Goal: Transaction & Acquisition: Purchase product/service

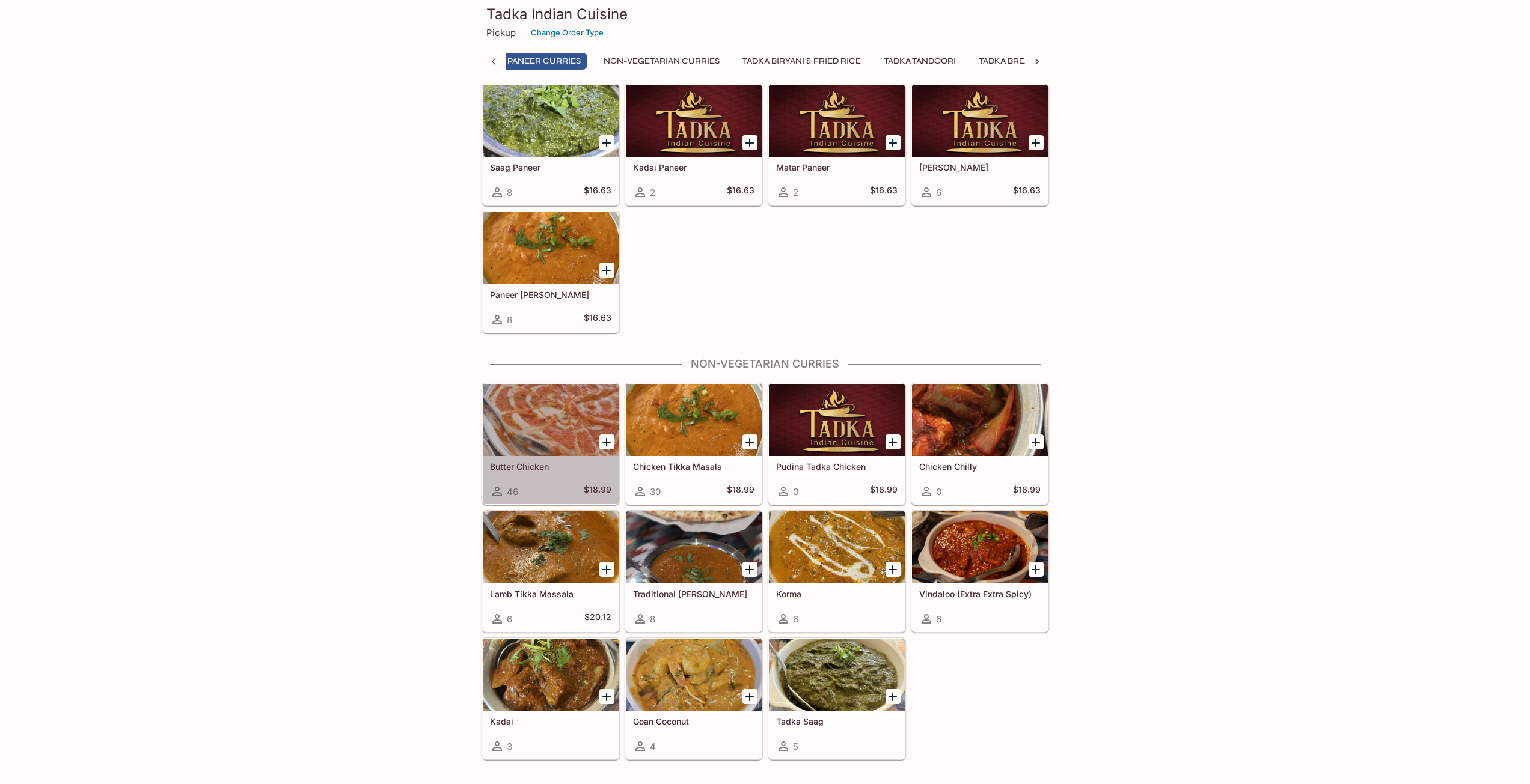
click at [564, 425] on div at bounding box center [550, 420] width 136 height 72
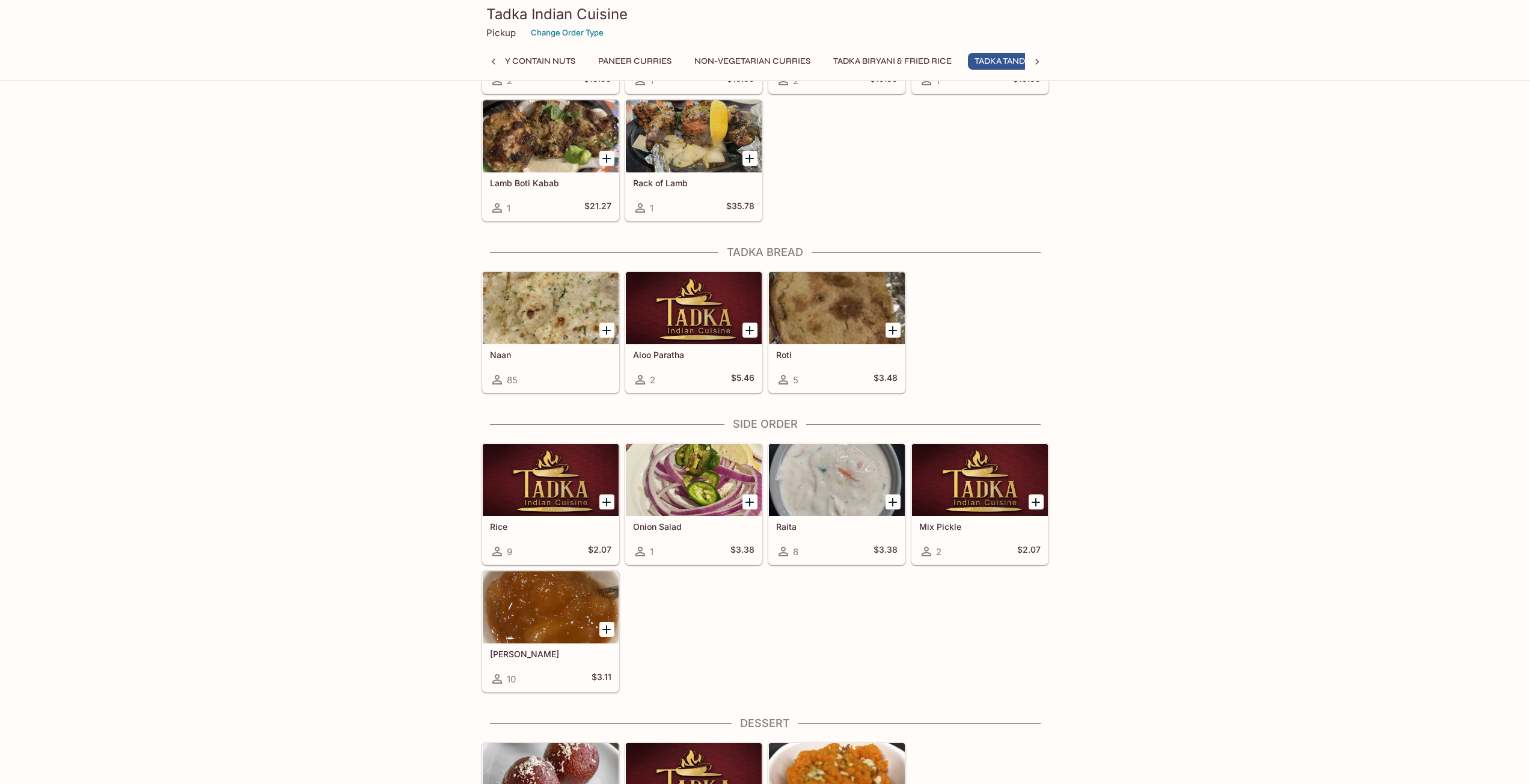
scroll to position [0, 417]
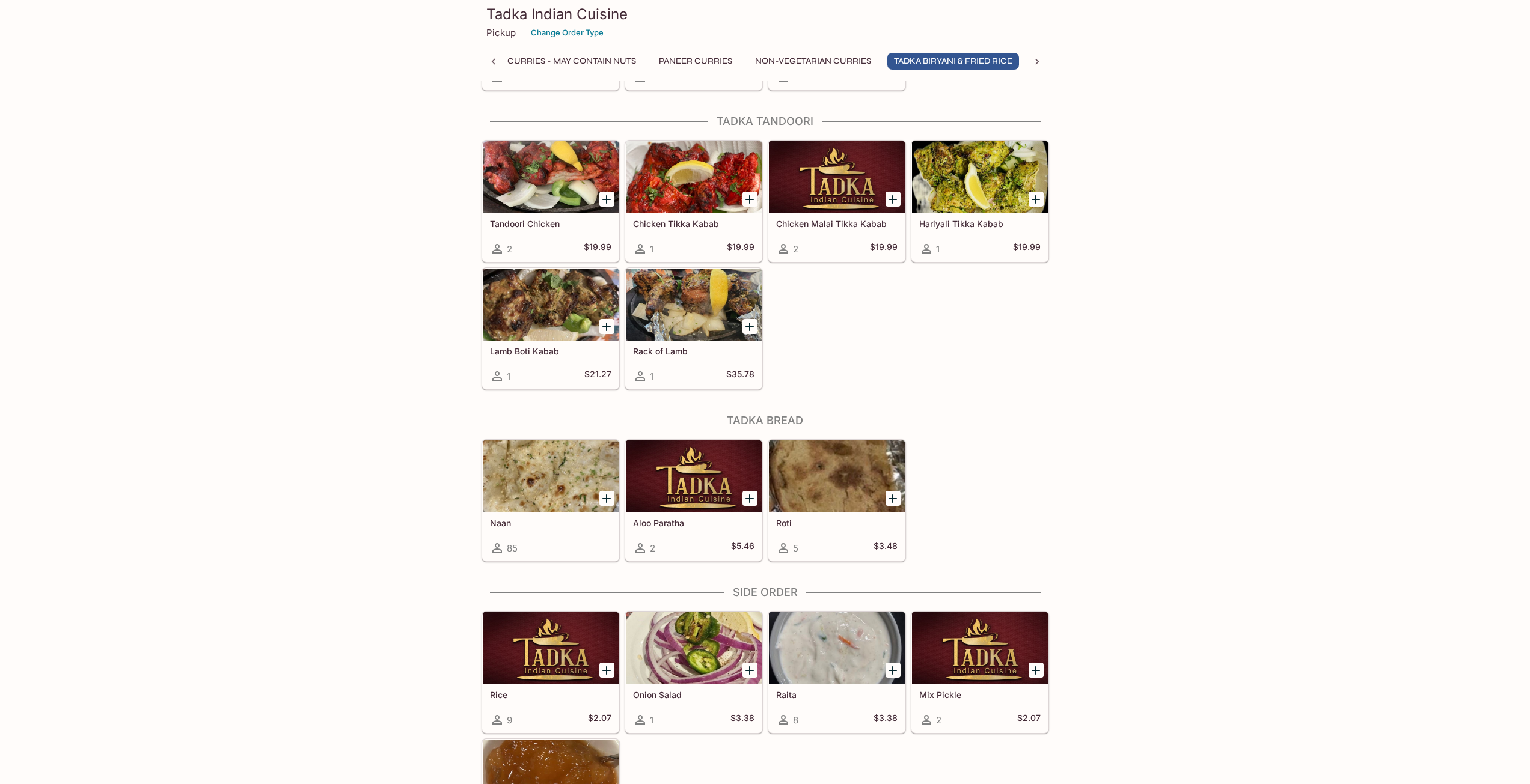
click at [535, 493] on div at bounding box center [550, 476] width 136 height 72
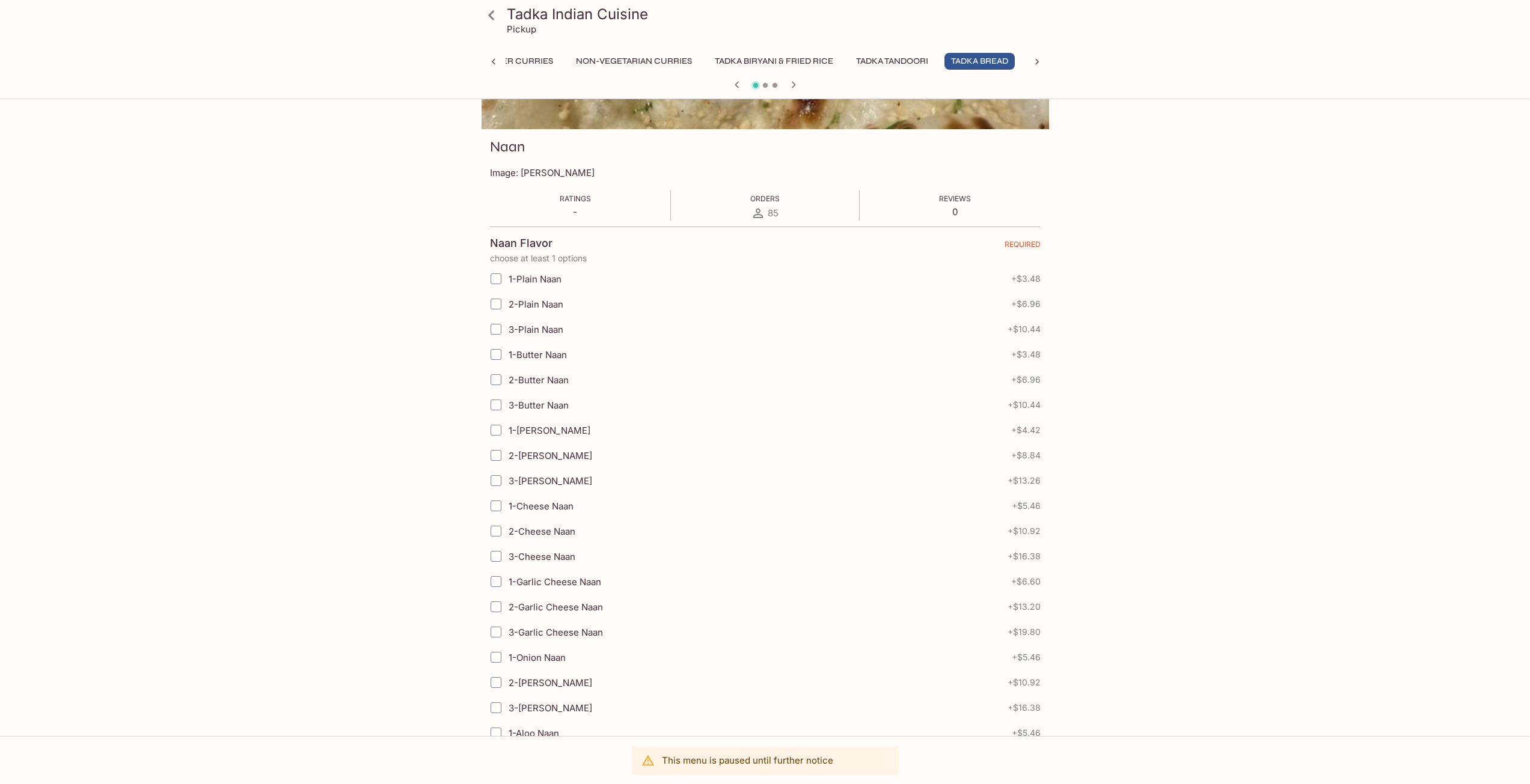
scroll to position [102, 0]
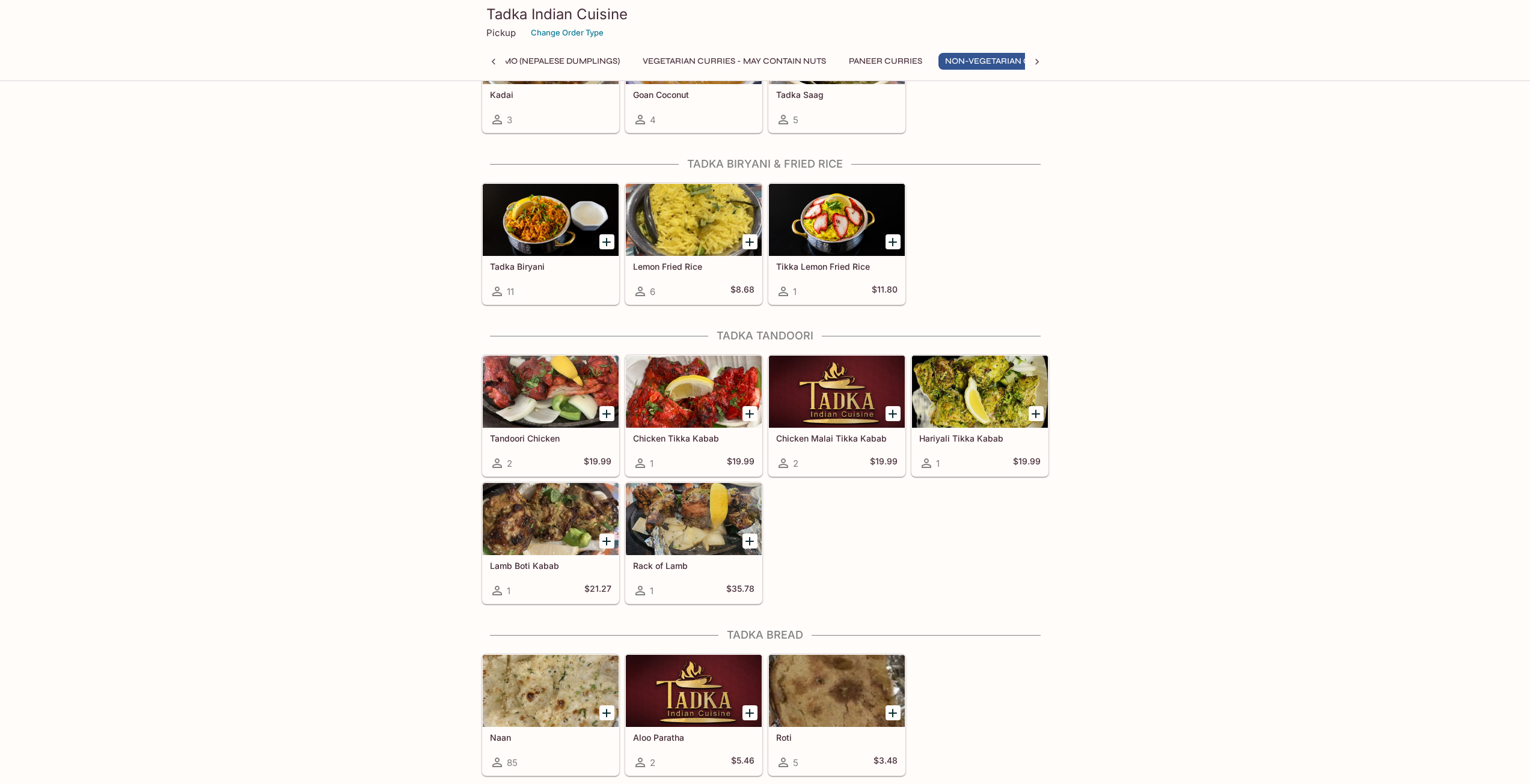
scroll to position [0, 177]
click at [550, 514] on div at bounding box center [550, 519] width 136 height 72
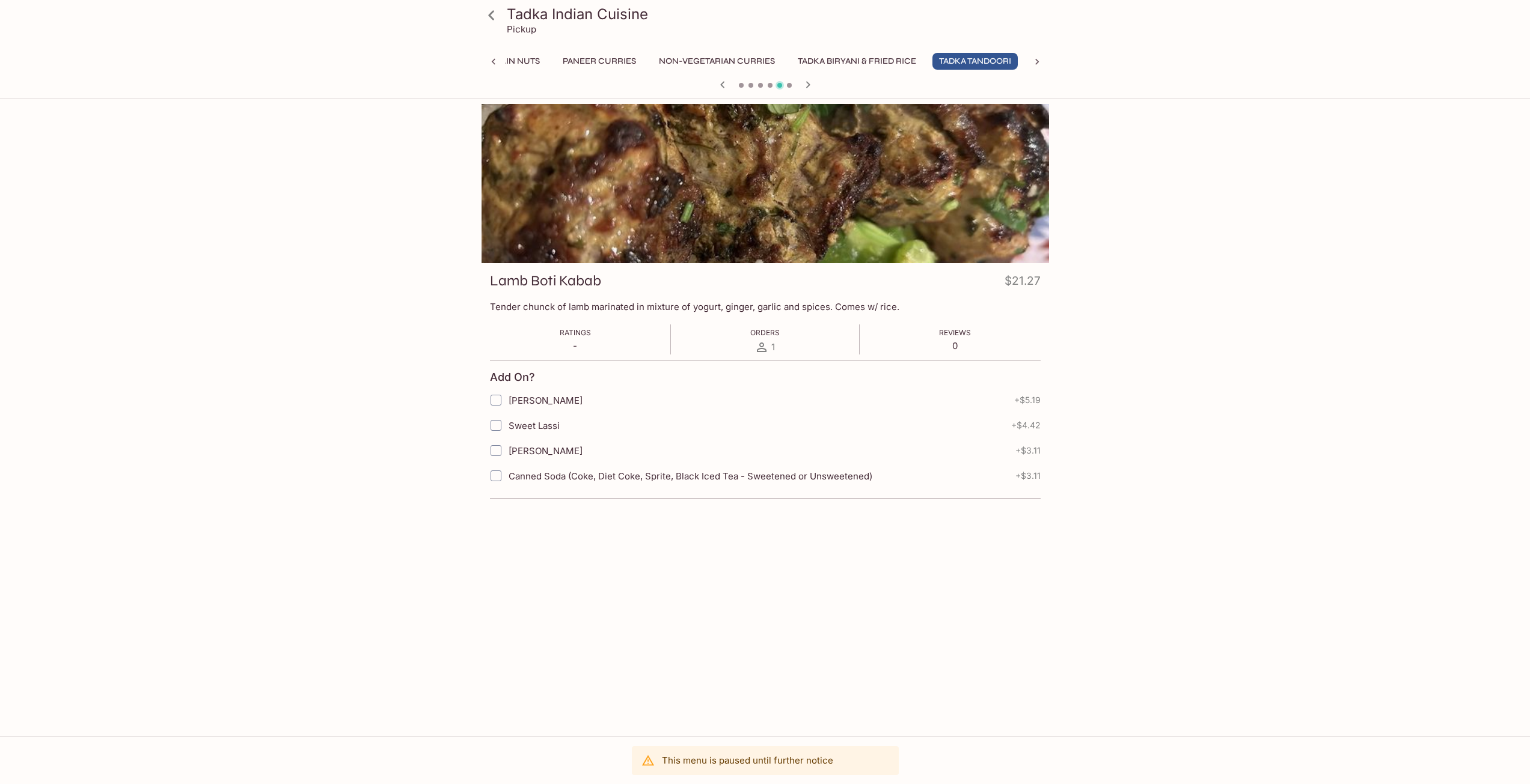
scroll to position [0, 417]
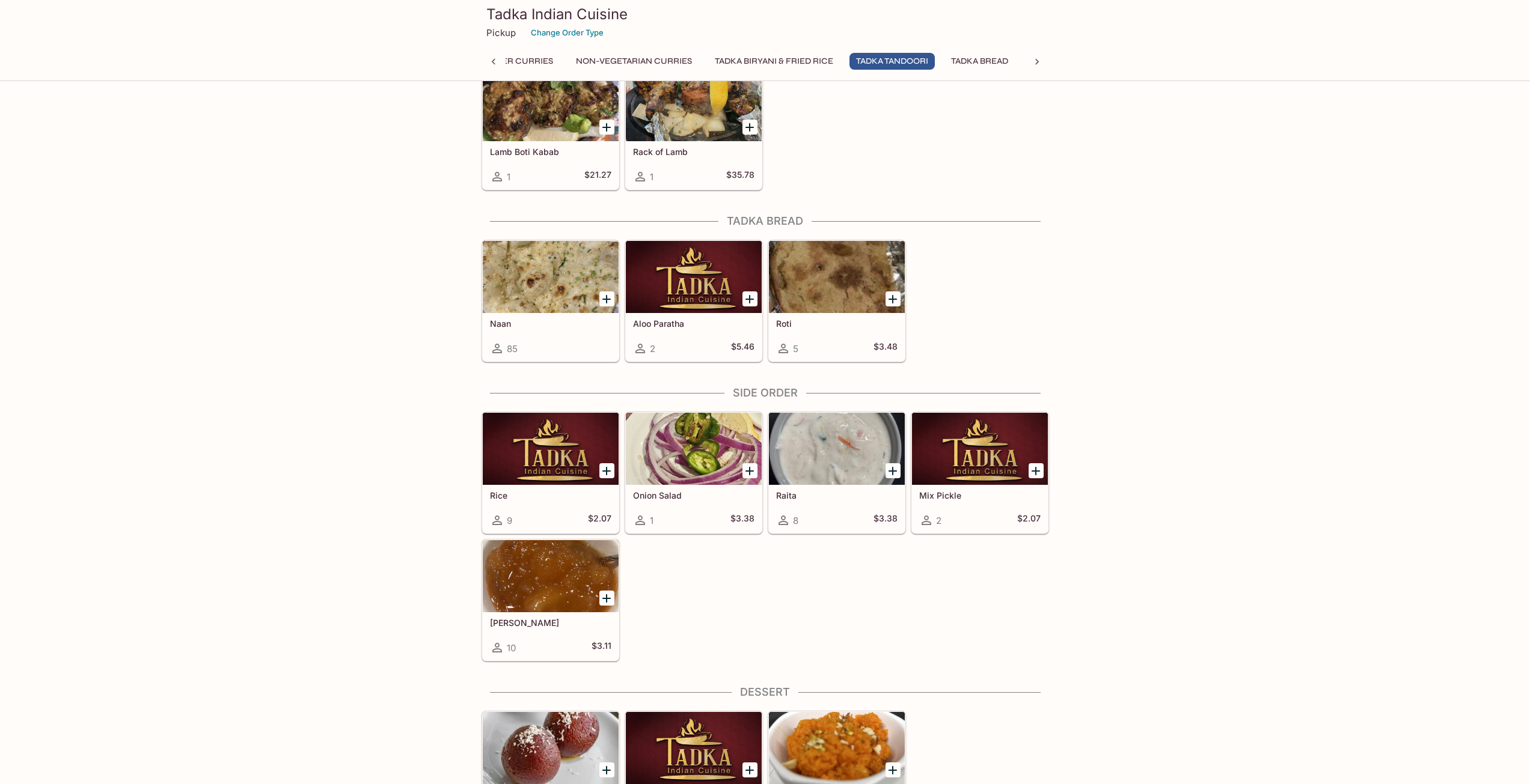
scroll to position [2078, 0]
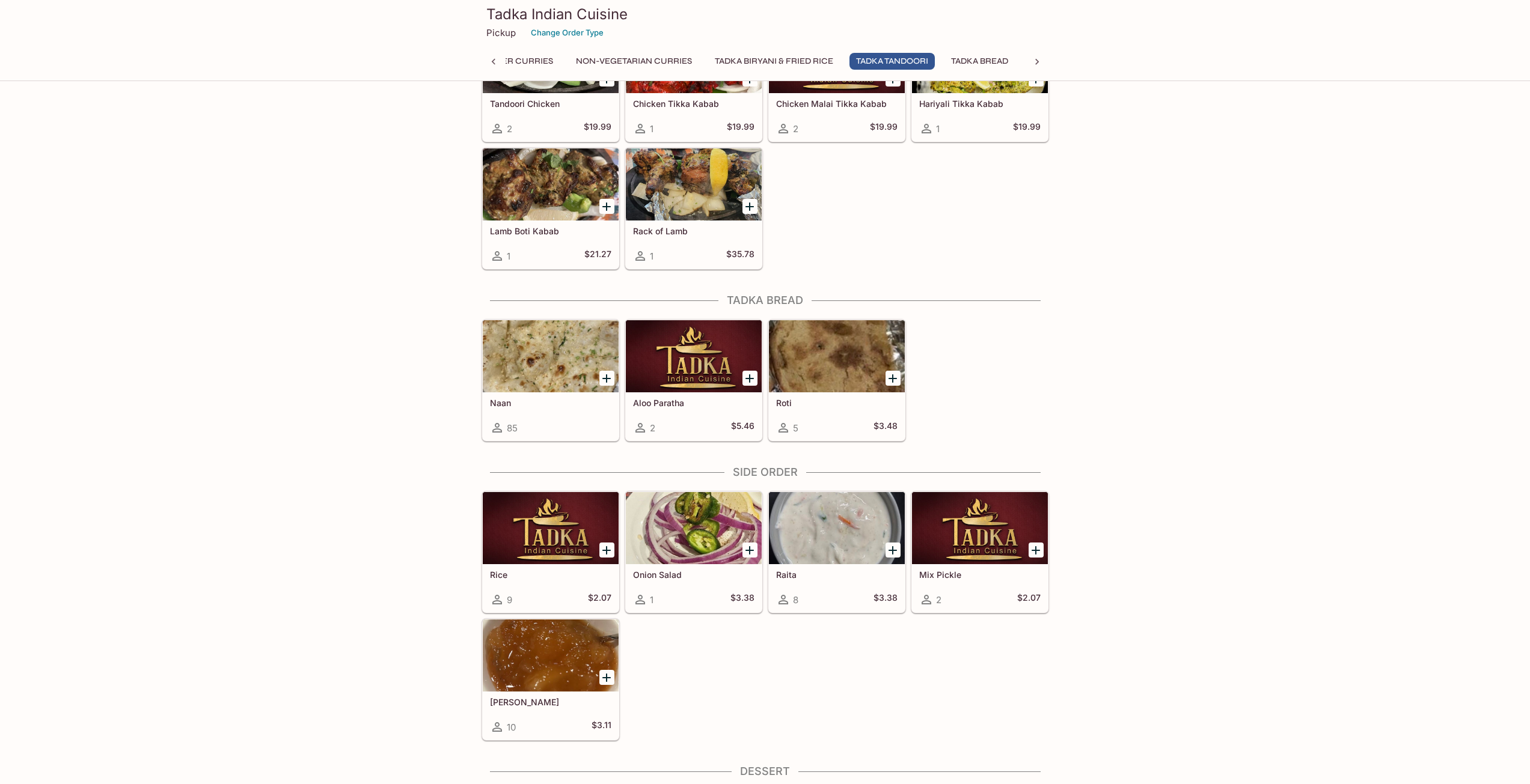
click at [842, 354] on div at bounding box center [837, 357] width 136 height 72
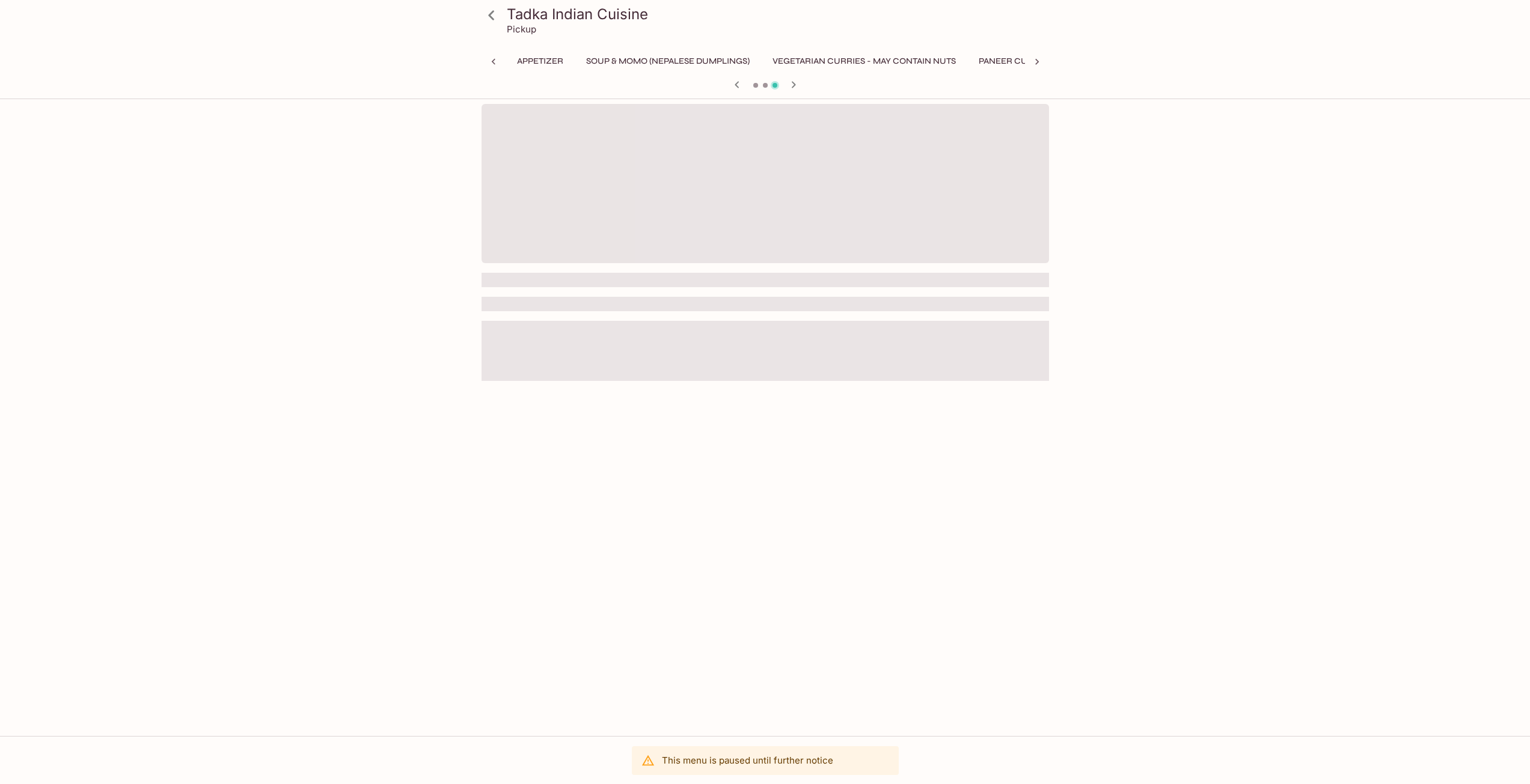
scroll to position [0, 499]
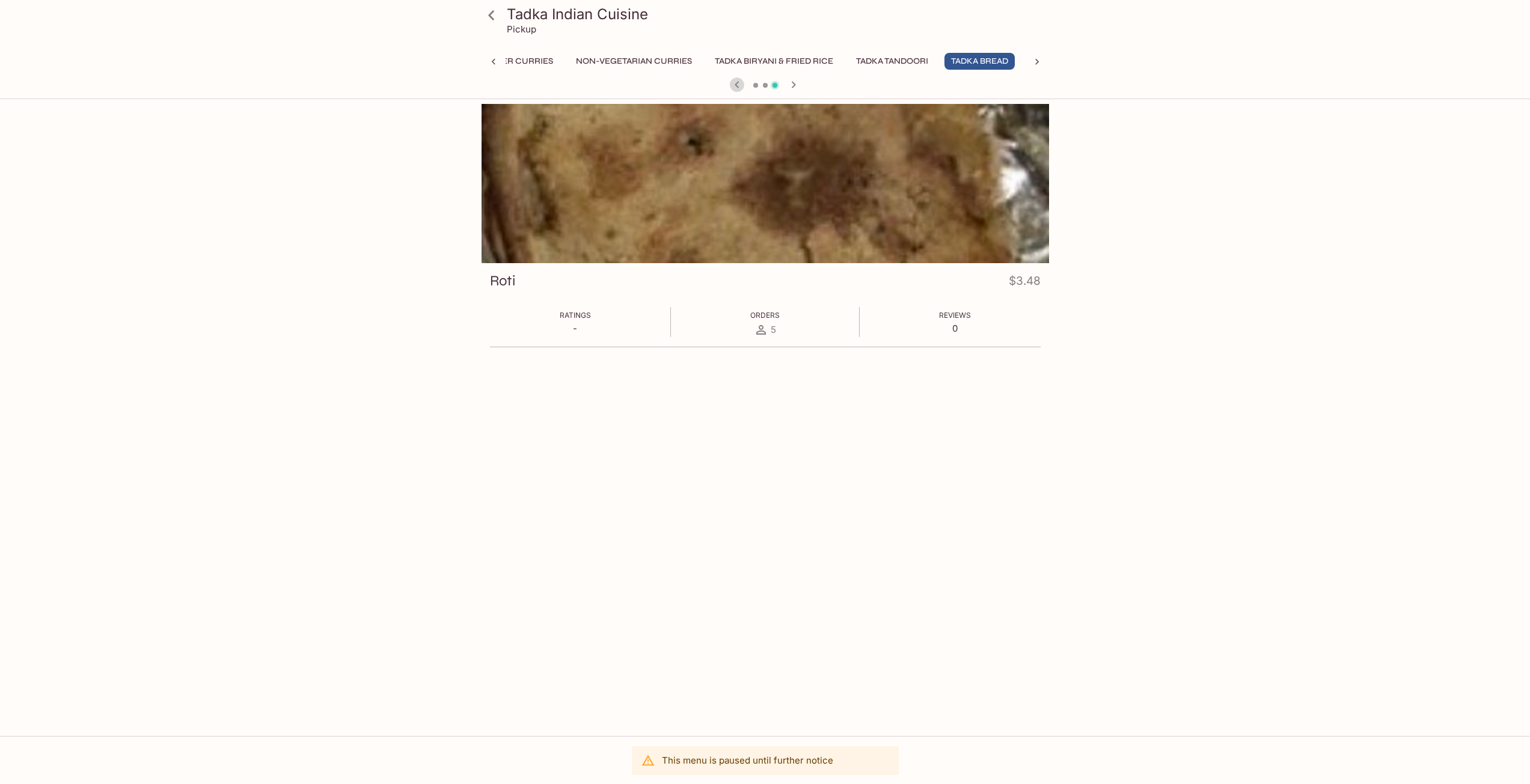
click at [736, 88] on icon "button" at bounding box center [737, 84] width 15 height 15
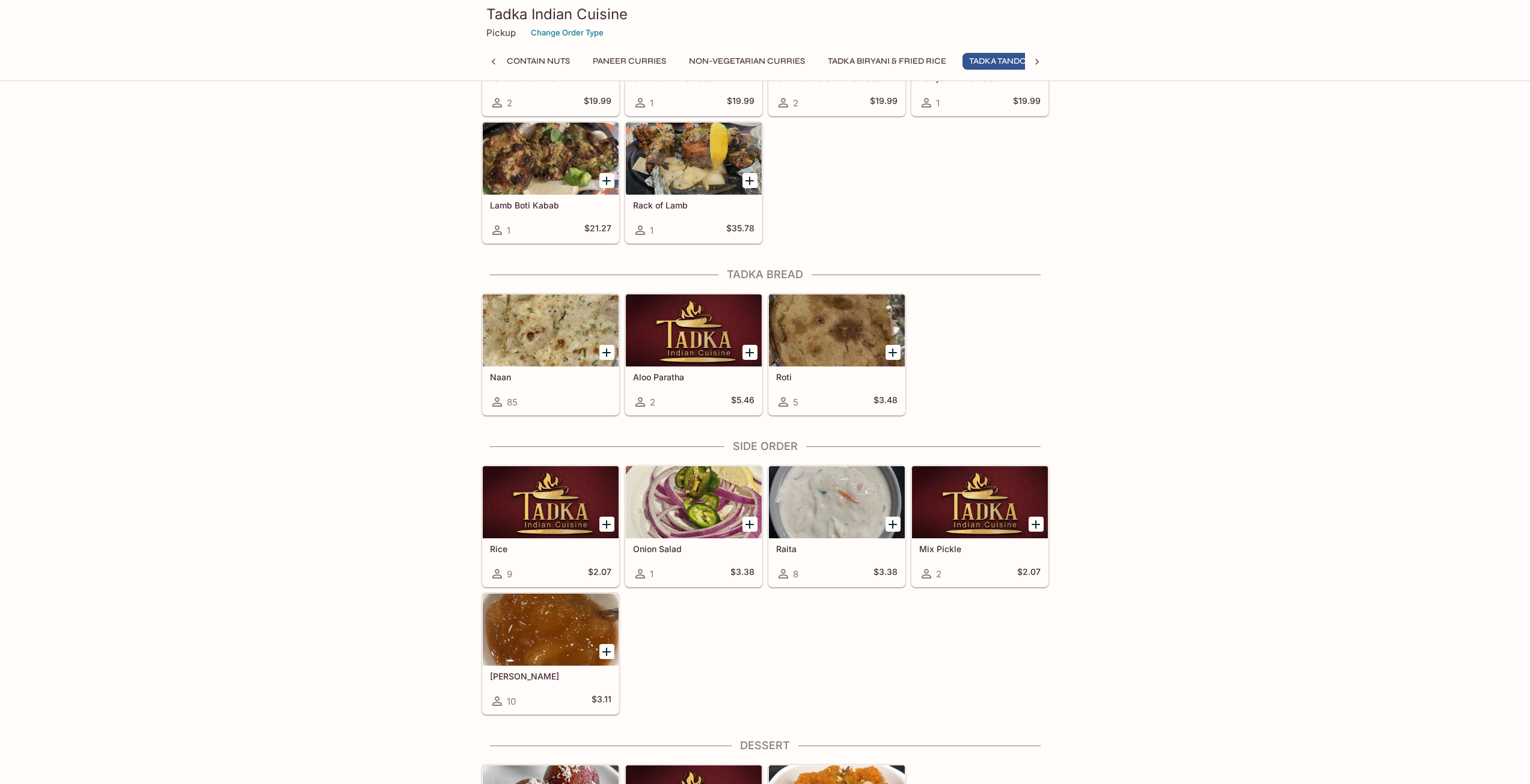
scroll to position [0, 417]
